Goal: Register for event/course

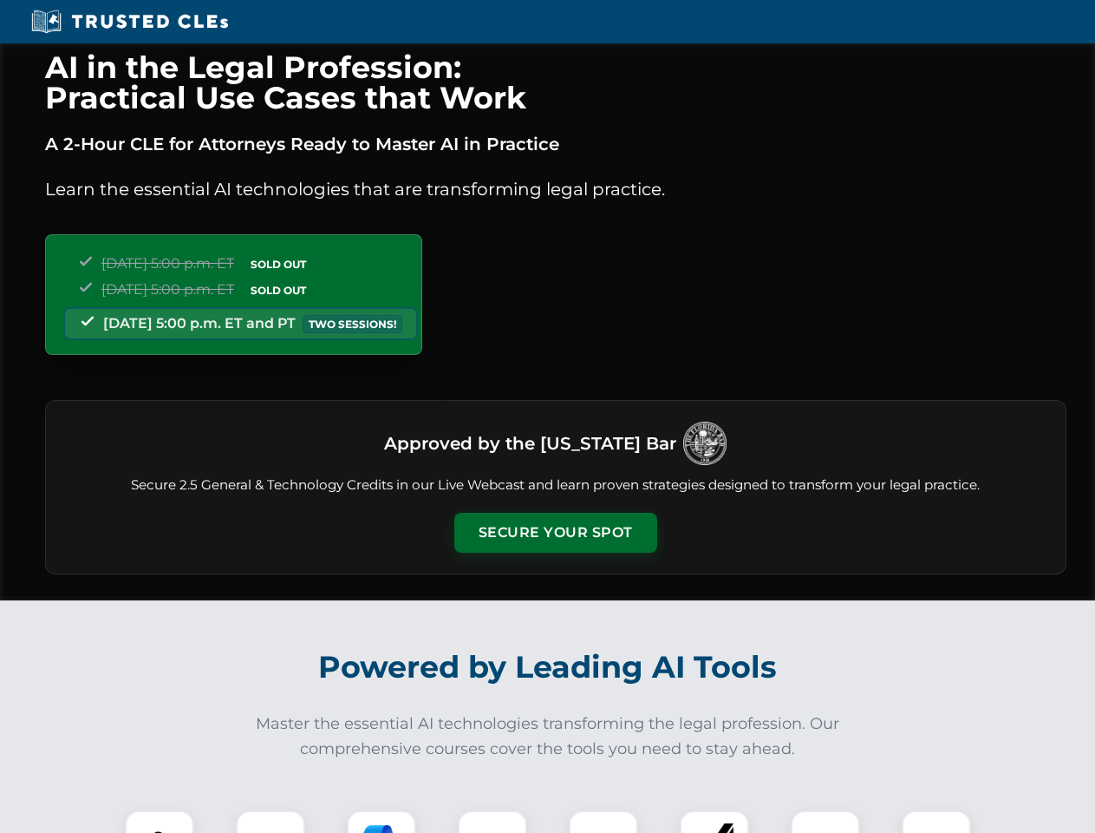
click at [555, 533] on button "Secure Your Spot" at bounding box center [555, 533] width 203 height 40
click at [160, 821] on img at bounding box center [159, 845] width 50 height 50
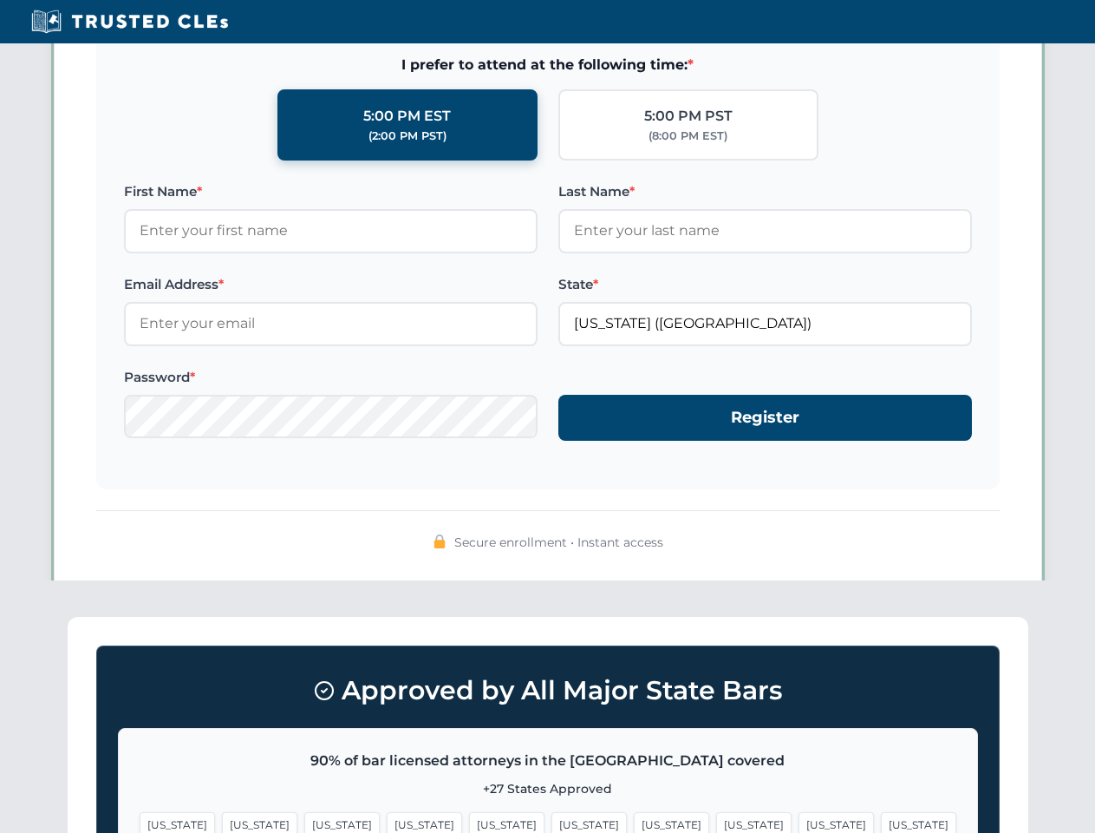
click at [634, 821] on span "[US_STATE]" at bounding box center [671, 824] width 75 height 25
click at [799, 821] on span "[US_STATE]" at bounding box center [836, 824] width 75 height 25
